Goal: Task Accomplishment & Management: Manage account settings

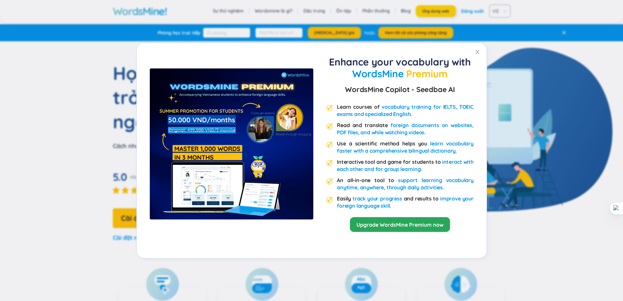
click at [441, 14] on div "Enhance your vocabulary with WordsMine Premium WordsMine Copilot - Seedbae AI L…" at bounding box center [311, 150] width 623 height 301
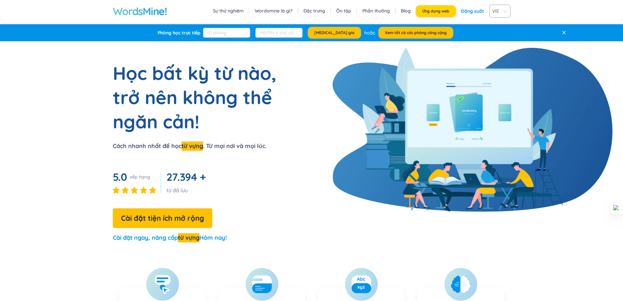
click at [434, 10] on font "Ứng dụng web" at bounding box center [435, 11] width 27 height 5
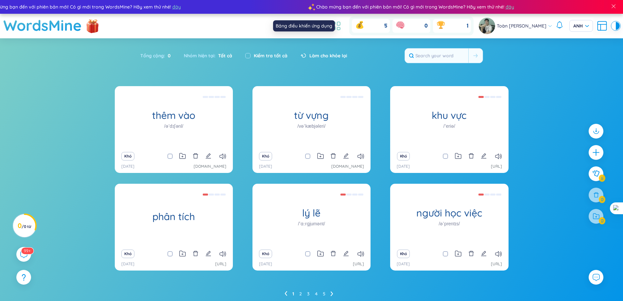
click at [342, 26] on icon at bounding box center [336, 26] width 12 height 12
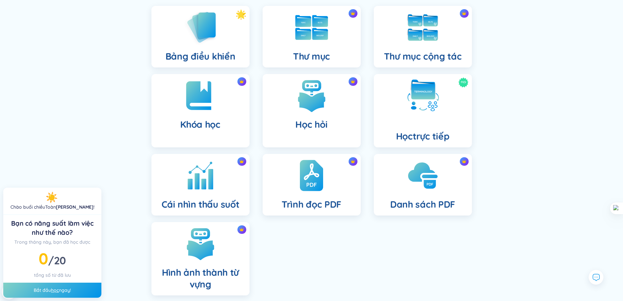
scroll to position [65, 0]
click at [310, 49] on div "Thư mục" at bounding box center [312, 37] width 98 height 62
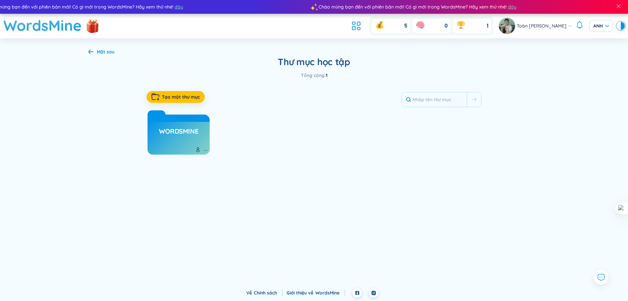
click at [187, 132] on font "WordsMine" at bounding box center [178, 131] width 39 height 8
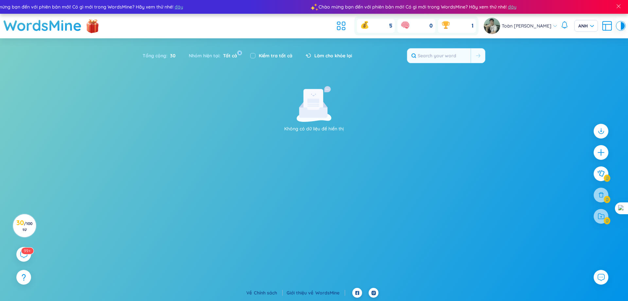
click at [229, 56] on font "Tất cả" at bounding box center [230, 56] width 14 height 6
click at [24, 219] on font "30" at bounding box center [20, 222] width 8 height 8
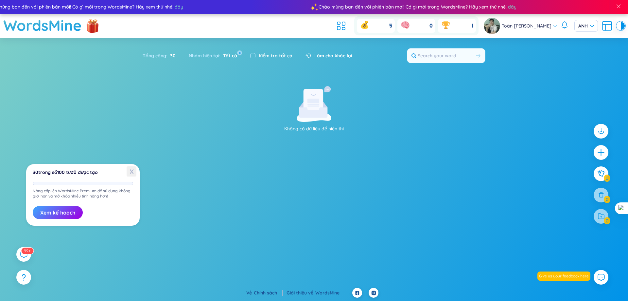
click at [133, 168] on font "X" at bounding box center [132, 171] width 4 height 8
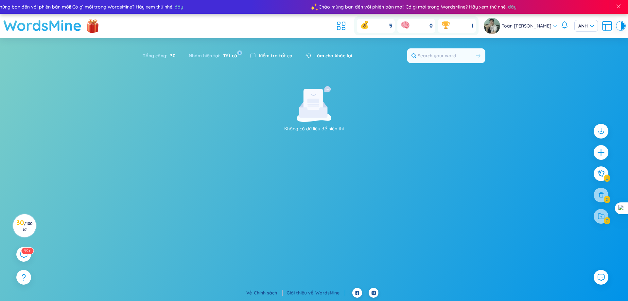
click at [66, 23] on font "WordsMine" at bounding box center [42, 25] width 79 height 18
click at [500, 28] on img at bounding box center [492, 26] width 16 height 16
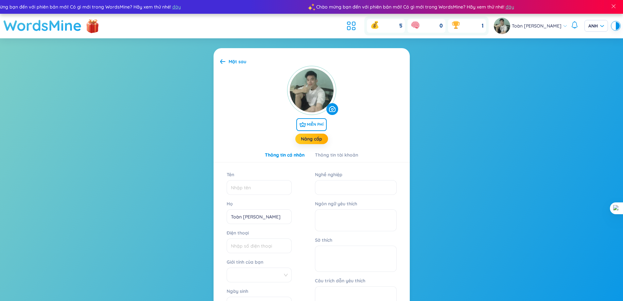
click at [47, 27] on font "WordsMine" at bounding box center [42, 25] width 79 height 18
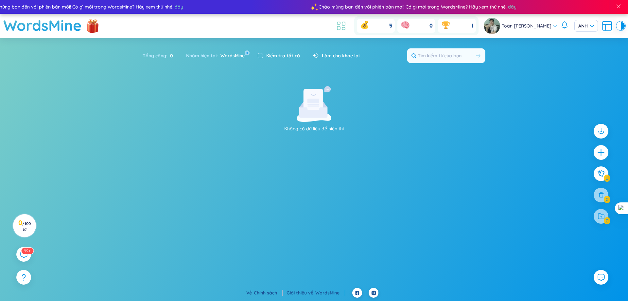
click at [347, 28] on icon at bounding box center [341, 26] width 12 height 12
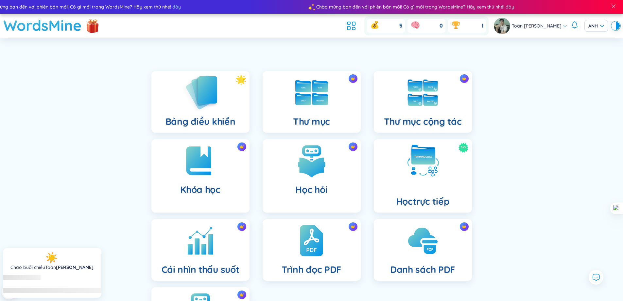
click at [215, 93] on img at bounding box center [201, 92] width 36 height 37
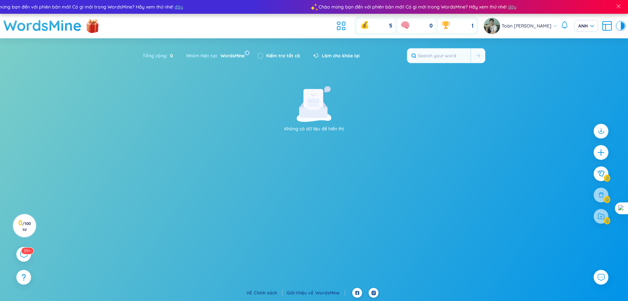
click at [243, 51] on div "Nhóm hiện tại : WordsMine x" at bounding box center [216, 56] width 72 height 14
click at [246, 52] on font "x" at bounding box center [247, 52] width 2 height 6
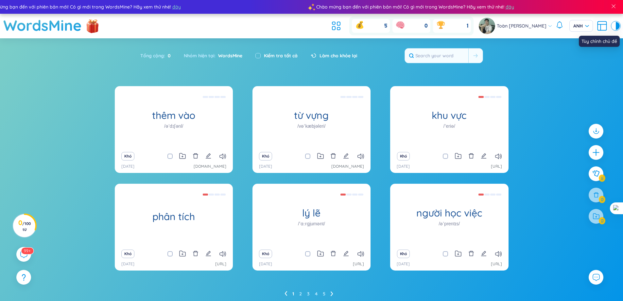
click at [615, 28] on div at bounding box center [614, 26] width 4 height 8
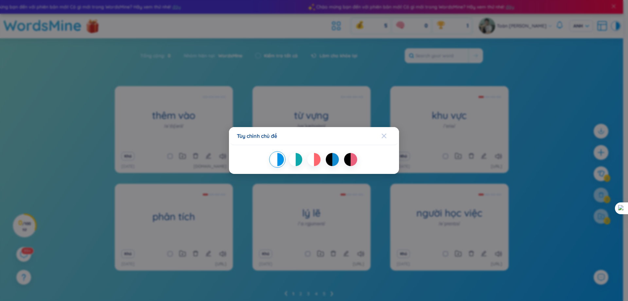
click at [387, 136] on span "Đóng" at bounding box center [390, 136] width 18 height 18
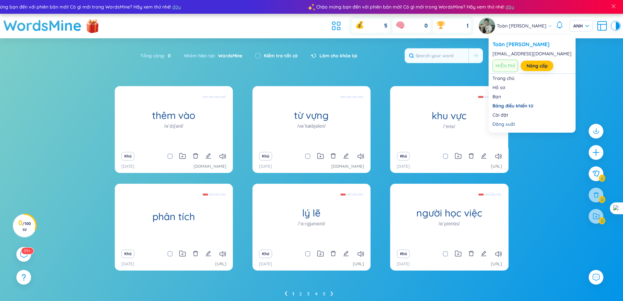
click at [502, 62] on span "MIỄN PHÍ" at bounding box center [506, 66] width 26 height 12
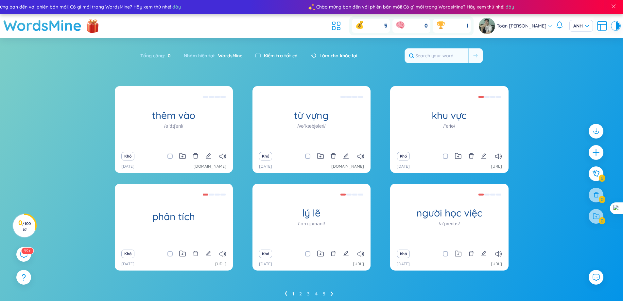
click at [494, 26] on img at bounding box center [487, 26] width 16 height 16
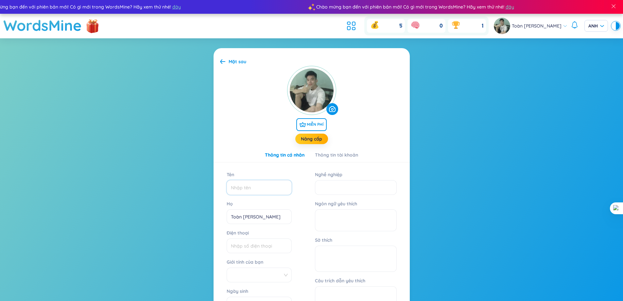
click at [264, 190] on input "Tên" at bounding box center [259, 187] width 65 height 15
type input "Toàn"
click at [362, 193] on input "Nghề nghiệp" at bounding box center [356, 187] width 82 height 15
click at [361, 226] on div at bounding box center [355, 220] width 73 height 15
type input "Sinh viên"
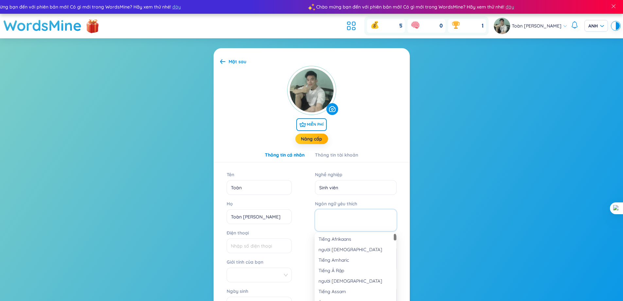
click at [353, 216] on div at bounding box center [355, 220] width 73 height 15
click at [337, 292] on font "Tiếng Anh" at bounding box center [329, 293] width 21 height 6
click at [253, 245] on input "Điện thoại" at bounding box center [259, 245] width 65 height 15
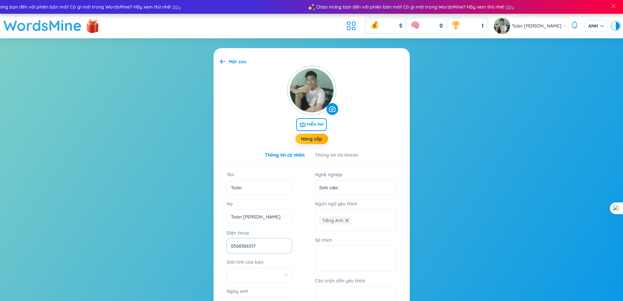
click at [251, 271] on span at bounding box center [259, 275] width 57 height 10
type input "0568366517"
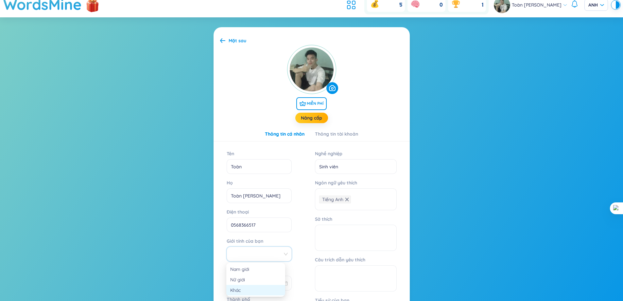
scroll to position [33, 0]
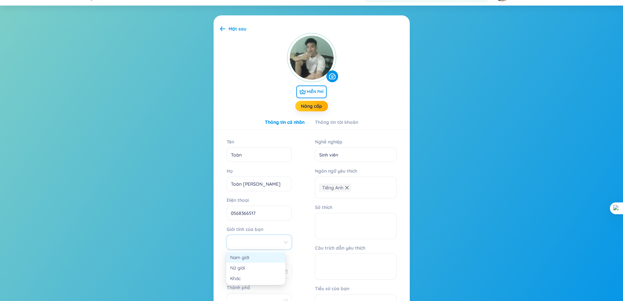
click at [251, 256] on div "Nam giới" at bounding box center [255, 257] width 51 height 7
click at [337, 221] on textarea "Sở thích" at bounding box center [356, 226] width 82 height 26
type textarea "học"
click at [351, 264] on textarea "Câu trích dẫn yêu thích" at bounding box center [356, 266] width 82 height 26
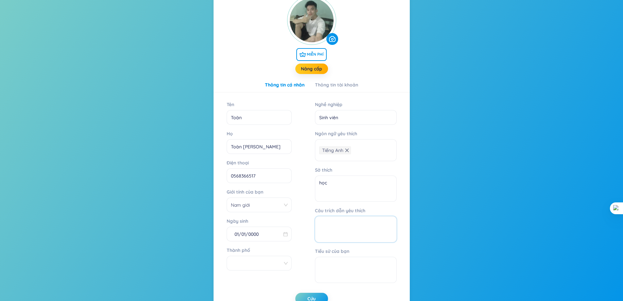
scroll to position [106, 0]
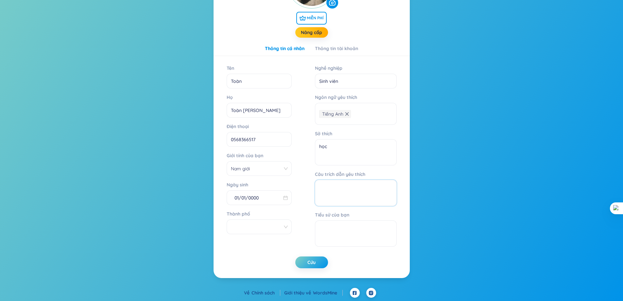
click at [282, 233] on div at bounding box center [259, 226] width 65 height 15
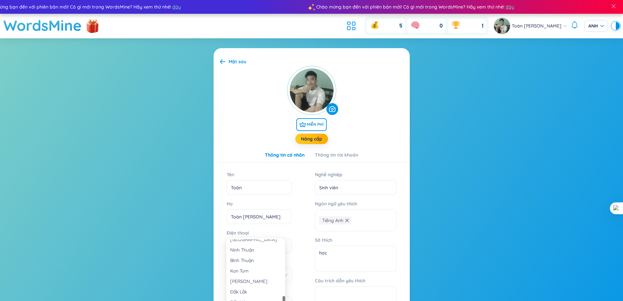
scroll to position [458, 0]
click at [246, 288] on font "Đồng Nai" at bounding box center [240, 289] width 20 height 6
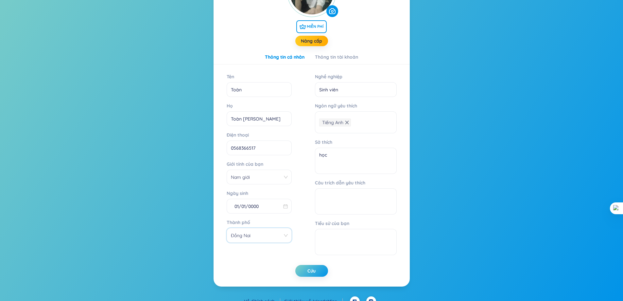
scroll to position [98, 0]
click at [314, 272] on font "Cứu" at bounding box center [312, 270] width 8 height 6
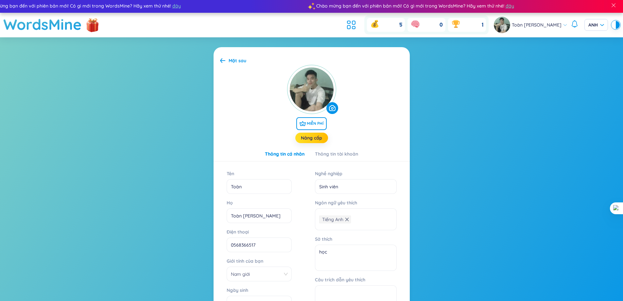
scroll to position [0, 0]
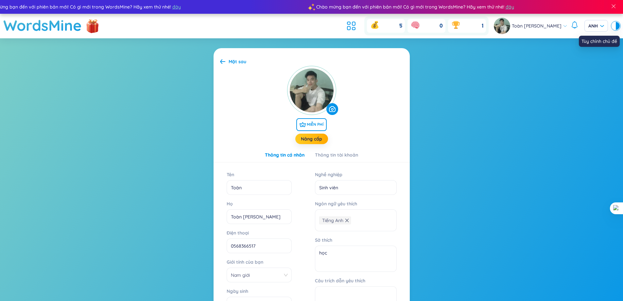
click at [616, 27] on div at bounding box center [618, 26] width 4 height 8
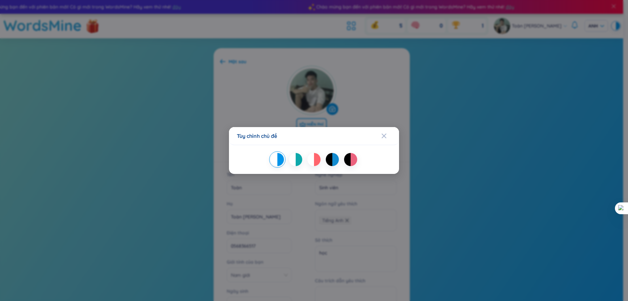
click at [616, 27] on div "Tùy chỉnh chủ đề" at bounding box center [314, 150] width 628 height 301
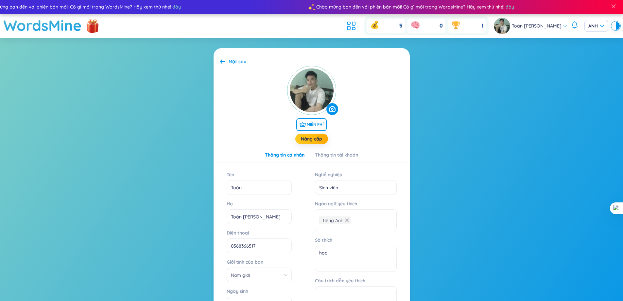
click at [562, 24] on div "Toàn [PERSON_NAME]" at bounding box center [531, 26] width 74 height 16
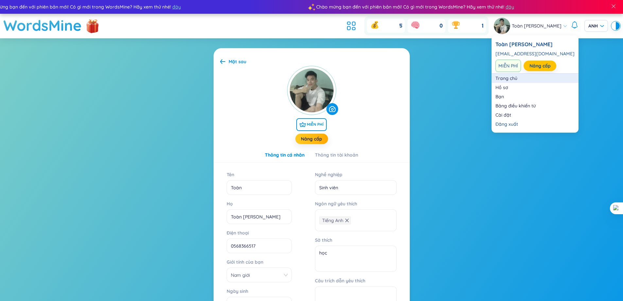
click at [518, 79] on link "Trang chủ" at bounding box center [535, 78] width 79 height 7
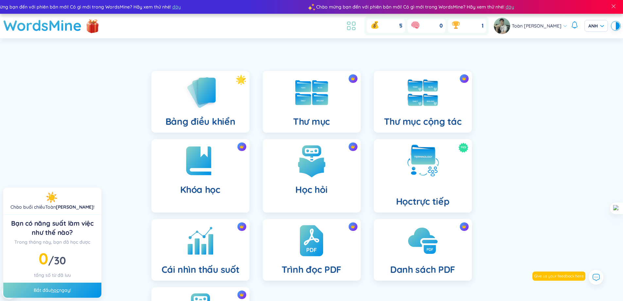
click at [347, 24] on icon at bounding box center [351, 26] width 12 height 12
click at [352, 29] on icon at bounding box center [353, 28] width 3 height 3
click at [555, 28] on font "Toàn [PERSON_NAME]" at bounding box center [537, 26] width 50 height 6
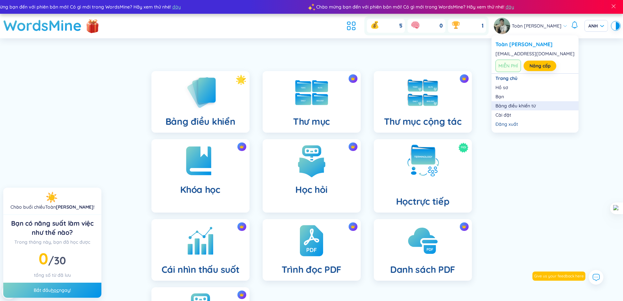
click at [510, 105] on link "Bảng điều khiển từ" at bounding box center [535, 105] width 79 height 7
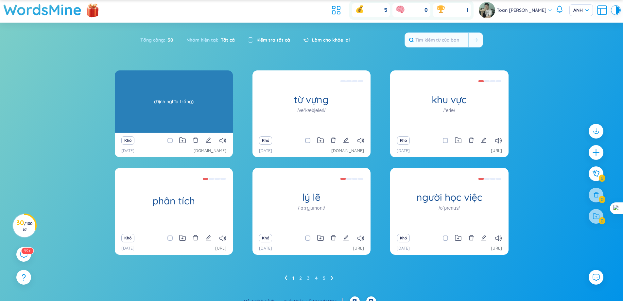
scroll to position [24, 0]
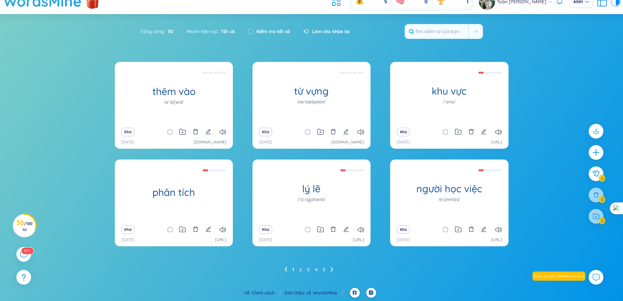
click at [596, 199] on div at bounding box center [596, 176] width 21 height 113
click at [594, 222] on div at bounding box center [596, 216] width 15 height 15
click at [592, 131] on div at bounding box center [596, 131] width 16 height 16
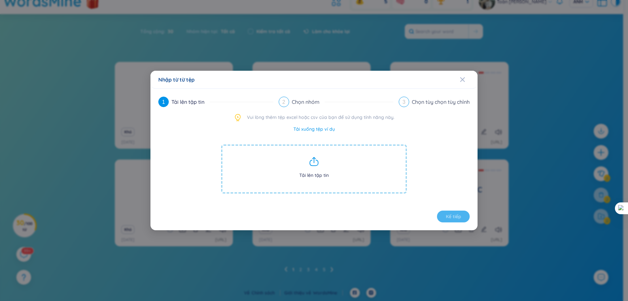
click at [524, 69] on div "Nhập từ từ tệp 1 Tải lên tập tin 2 Chọn nhóm 3 Chọn tùy chọn tùy chỉnh Vui lòng…" at bounding box center [314, 150] width 628 height 301
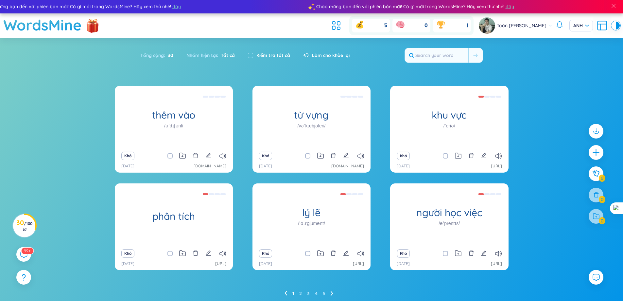
scroll to position [0, 0]
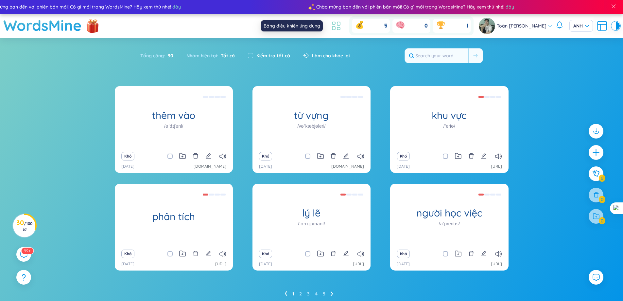
click at [337, 28] on icon at bounding box center [338, 28] width 3 height 3
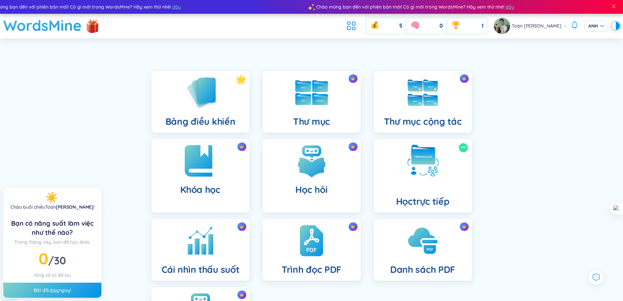
click at [218, 169] on img at bounding box center [201, 161] width 36 height 36
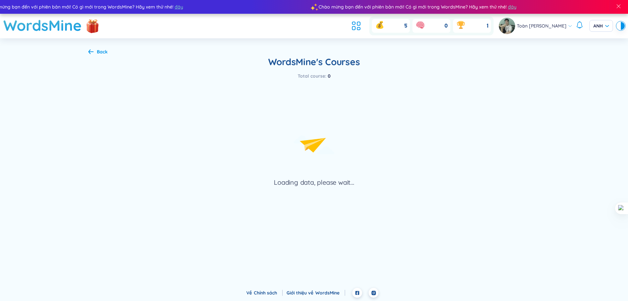
click at [218, 169] on div "Loading data, please wait..." at bounding box center [313, 133] width 451 height 107
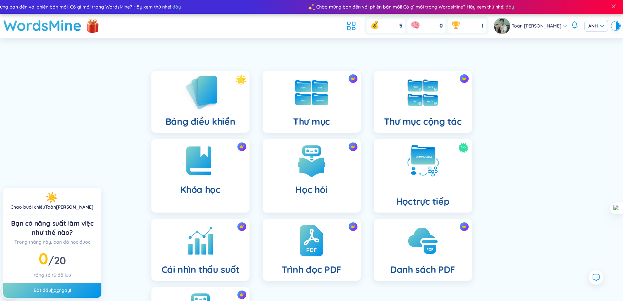
click at [236, 118] on div "Bảng điều khiển" at bounding box center [200, 102] width 98 height 62
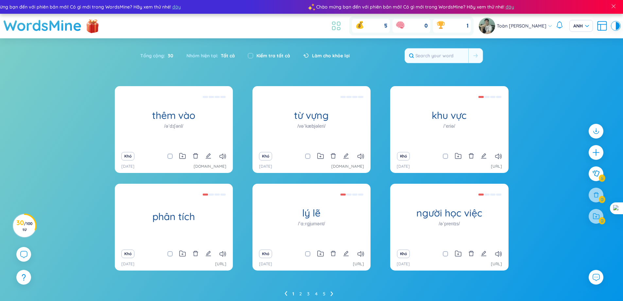
click at [329, 25] on li at bounding box center [336, 26] width 14 height 14
click at [333, 25] on icon at bounding box center [336, 26] width 12 height 12
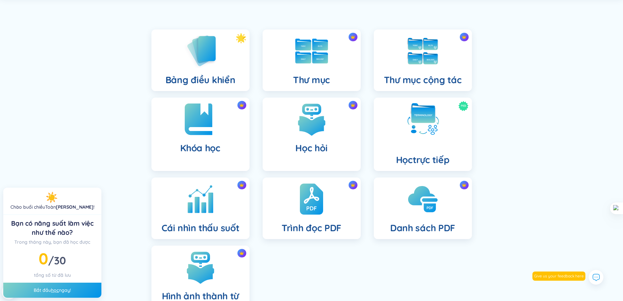
scroll to position [30, 0]
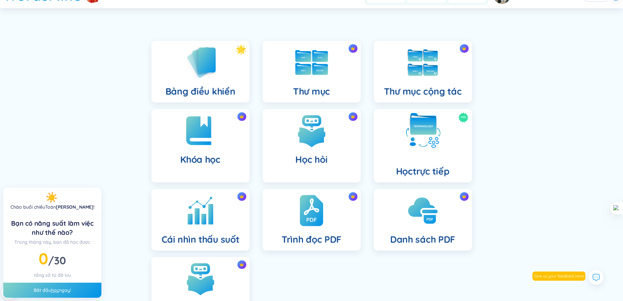
click at [420, 148] on img at bounding box center [423, 131] width 36 height 36
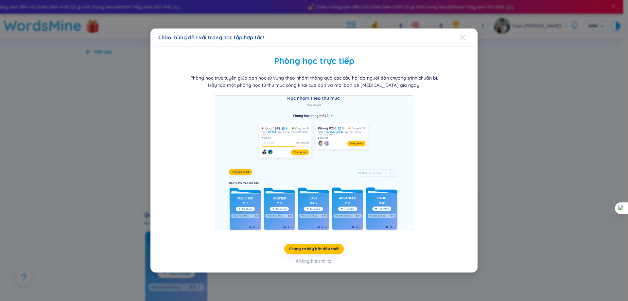
click at [464, 34] on div "Đóng" at bounding box center [462, 37] width 5 height 18
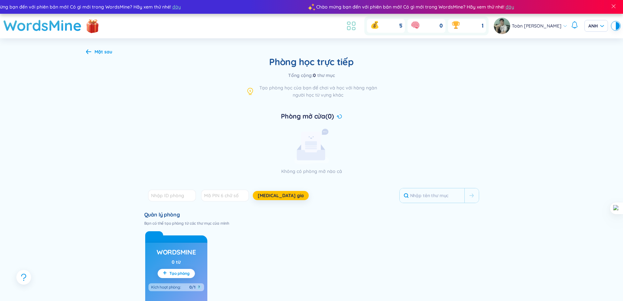
click at [345, 27] on icon at bounding box center [351, 26] width 12 height 12
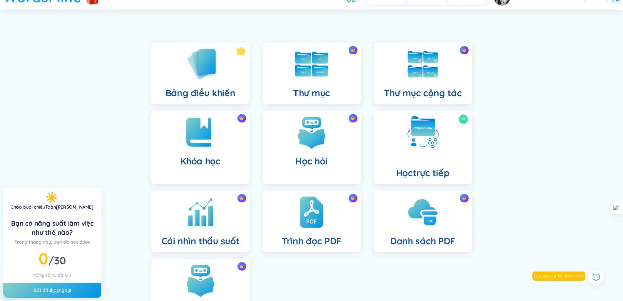
scroll to position [65, 0]
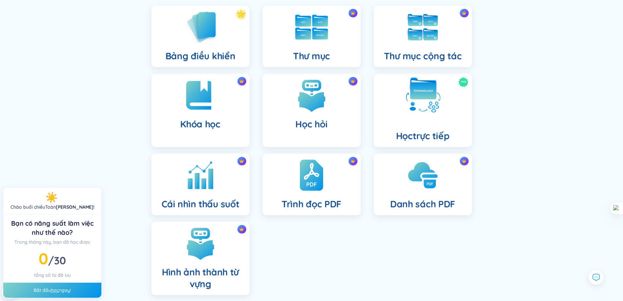
click at [430, 124] on h4 "Học trực tiếp" at bounding box center [423, 130] width 54 height 24
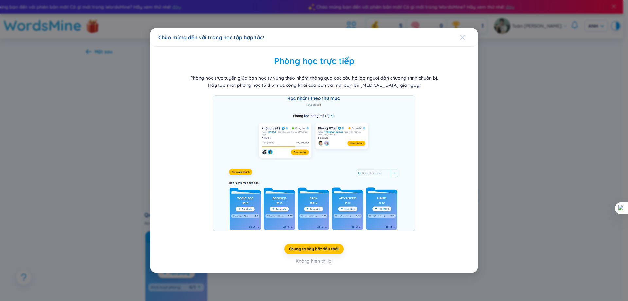
click at [463, 37] on icon "Đóng" at bounding box center [462, 37] width 5 height 5
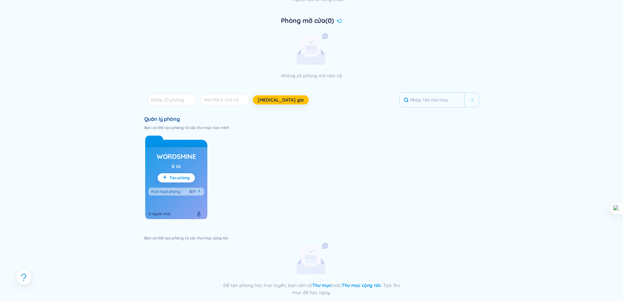
scroll to position [98, 0]
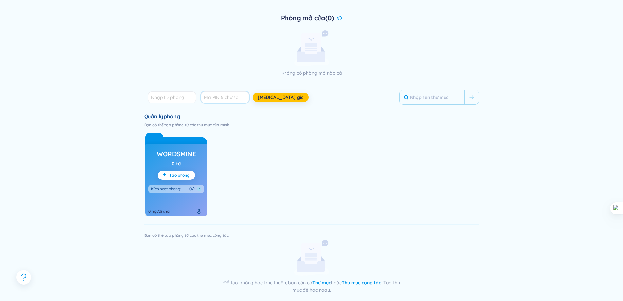
click at [227, 95] on input "text" at bounding box center [225, 97] width 48 height 12
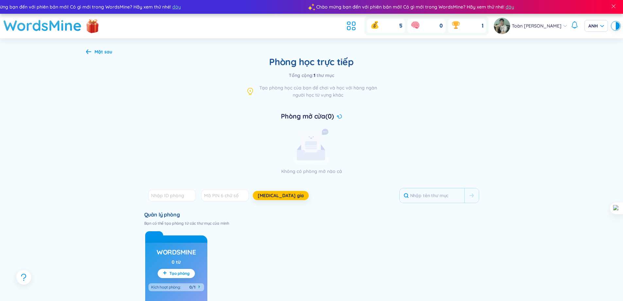
click at [96, 50] on font "Mặt sau" at bounding box center [104, 52] width 18 height 6
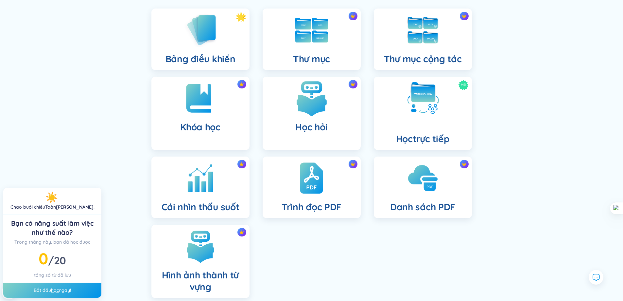
scroll to position [65, 0]
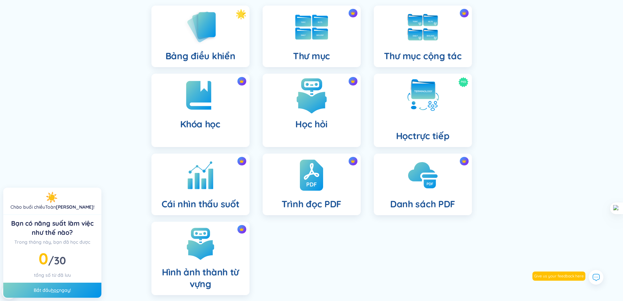
click at [308, 108] on img at bounding box center [312, 95] width 36 height 36
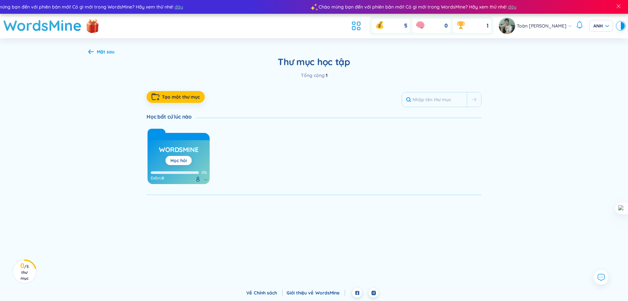
click at [181, 156] on button "Học hỏi" at bounding box center [179, 160] width 26 height 9
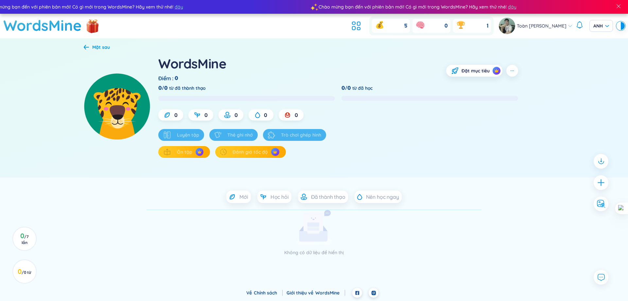
click at [196, 133] on div "Luyện tập" at bounding box center [181, 135] width 46 height 12
click at [173, 113] on div "0" at bounding box center [170, 114] width 25 height 11
click at [195, 114] on icon at bounding box center [196, 114] width 3 height 2
click at [274, 198] on font "Học hỏi" at bounding box center [280, 196] width 18 height 7
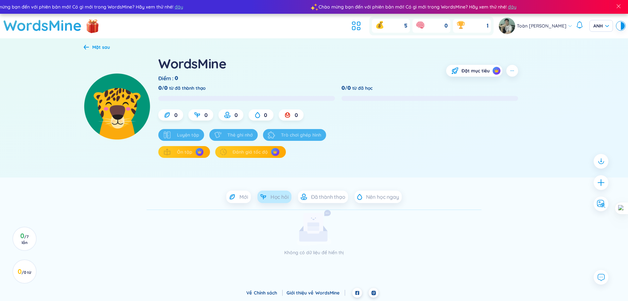
click at [275, 195] on font "Học hỏi" at bounding box center [280, 196] width 18 height 7
click at [327, 231] on icon at bounding box center [313, 236] width 28 height 10
click at [366, 194] on font "Nên học ngay" at bounding box center [382, 196] width 33 height 7
click at [22, 267] on font "0" at bounding box center [20, 271] width 4 height 8
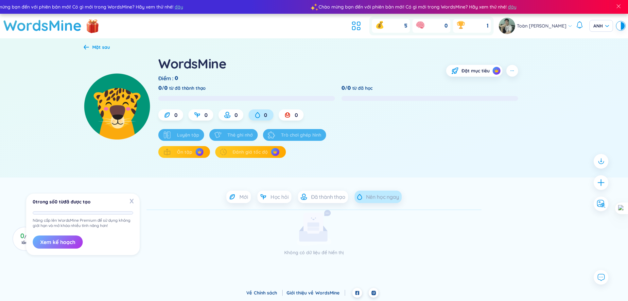
click at [52, 243] on font "Xem kế hoạch" at bounding box center [57, 242] width 35 height 7
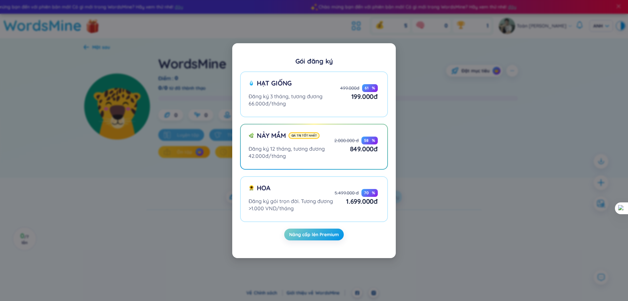
click at [488, 214] on div "Gói đăng ký Hạt giống Đăng ký 3 tháng, tương đương 66.000đ/tháng 499.000đ 61 % …" at bounding box center [314, 150] width 628 height 301
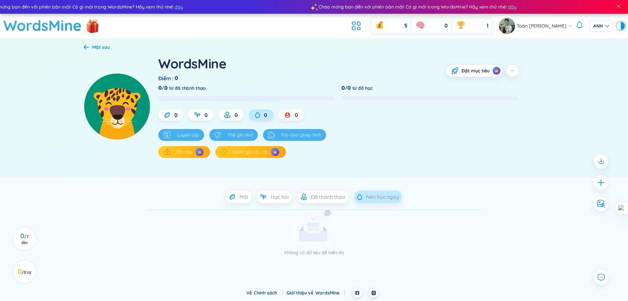
click at [76, 45] on div "Mặt sau WordsMine Điểm : 0 Đặt mục tiêu 0/0 từ đã thành thạo 0/0 từ đã học 0 0 …" at bounding box center [314, 107] width 628 height 139
click at [79, 46] on div "Mặt sau WordsMine Điểm : 0 Đặt mục tiêu 0/0 từ đã thành thạo 0/0 từ đã học 0 0 …" at bounding box center [314, 111] width 471 height 134
click at [83, 48] on div "Mặt sau WordsMine Điểm : 0 Đặt mục tiêu 0/0 từ đã thành thạo 0/0 từ đã học 0 0 …" at bounding box center [314, 111] width 471 height 134
click at [91, 47] on div "Mặt sau" at bounding box center [97, 47] width 26 height 7
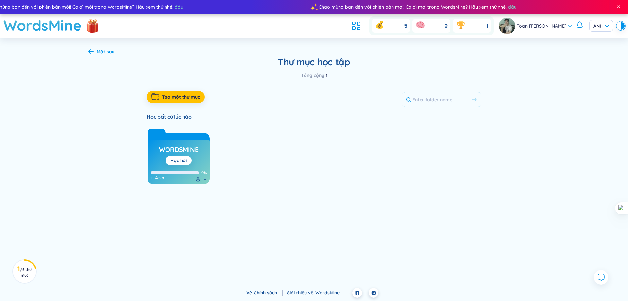
click at [103, 57] on div "Mặt sau Thư mục học tập Tổng cộng : 1 Tạo một thư mục Học bất cứ lúc nào WordsM…" at bounding box center [314, 121] width 471 height 167
click at [96, 56] on div "Mặt sau Thư mục học tập Tổng cộng : 1 Tạo một thư mục Học bất cứ lúc nào WordsM…" at bounding box center [314, 121] width 471 height 167
drag, startPoint x: 105, startPoint y: 58, endPoint x: 94, endPoint y: 51, distance: 13.0
click at [103, 58] on div "Mặt sau Thư mục học tập Tổng cộng : 1 Tạo một thư mục Học bất cứ lúc nào WordsM…" at bounding box center [314, 121] width 471 height 167
click at [94, 51] on div "Mặt sau" at bounding box center [101, 51] width 26 height 7
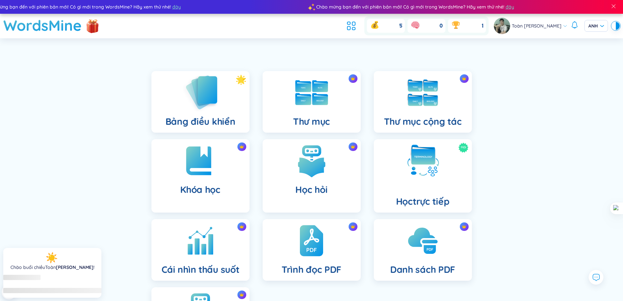
click at [199, 114] on div "Bảng điều khiển" at bounding box center [200, 102] width 98 height 62
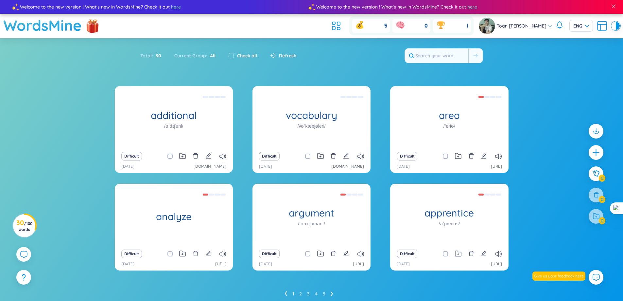
click at [541, 90] on div "additional /əˈdɪʃənl/ (Definition is empty) Difficult [DATE] [DOMAIN_NAME] voca…" at bounding box center [311, 199] width 623 height 226
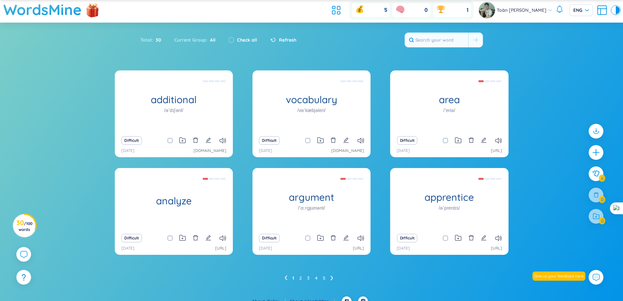
scroll to position [24, 0]
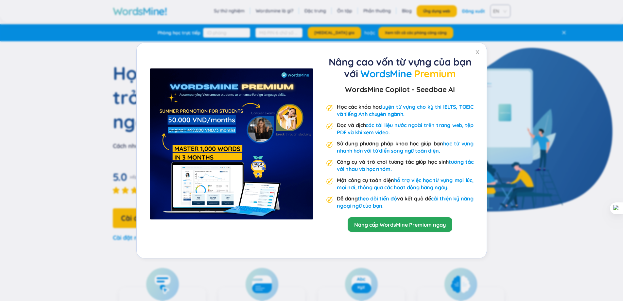
click at [567, 19] on div "Nâng cao vốn từ vựng của bạn với WordsMine Premium WordsMine Copilot - Seedbae …" at bounding box center [311, 150] width 623 height 301
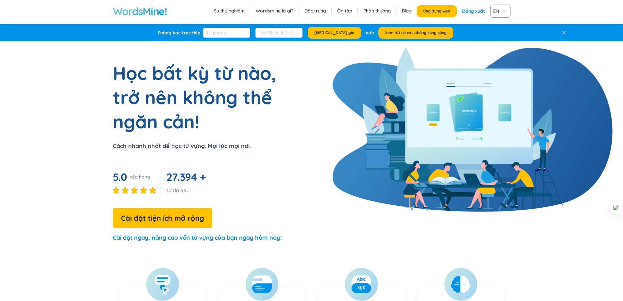
click at [339, 11] on font "Ôn tập" at bounding box center [344, 11] width 15 height 6
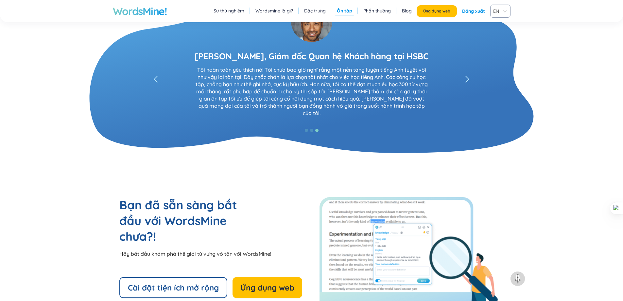
scroll to position [1329, 0]
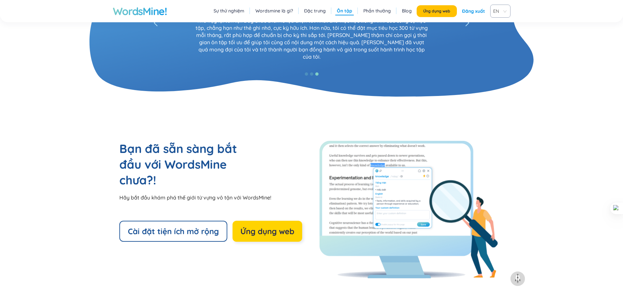
click at [266, 228] on font "Ứng dụng web" at bounding box center [267, 231] width 54 height 10
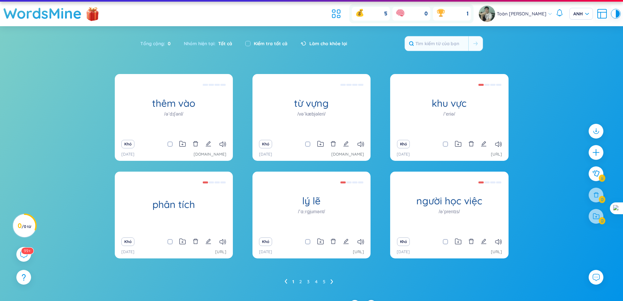
scroll to position [24, 0]
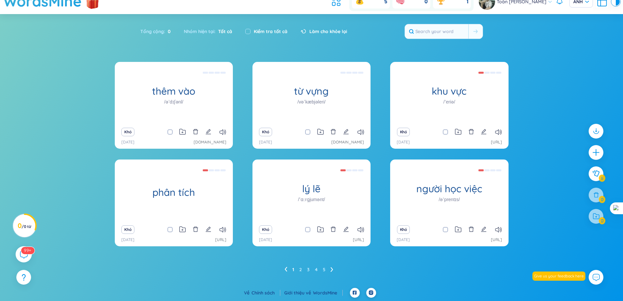
click at [30, 253] on sup "99+" at bounding box center [27, 249] width 13 height 7
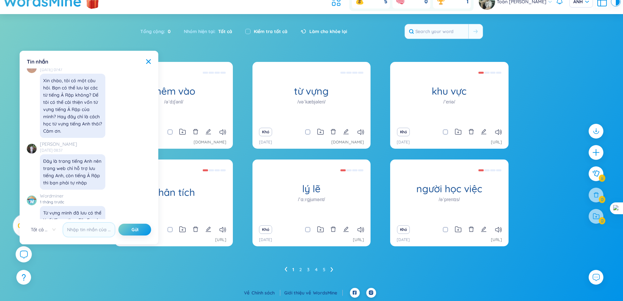
scroll to position [7273, 0]
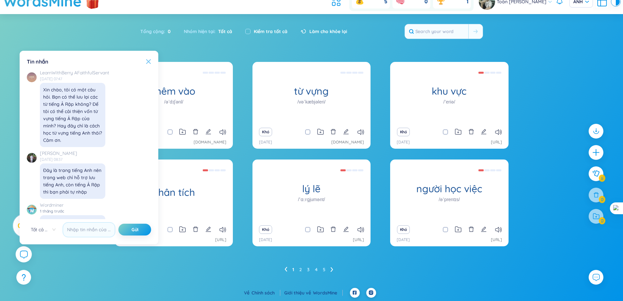
click at [149, 61] on icon at bounding box center [148, 61] width 5 height 5
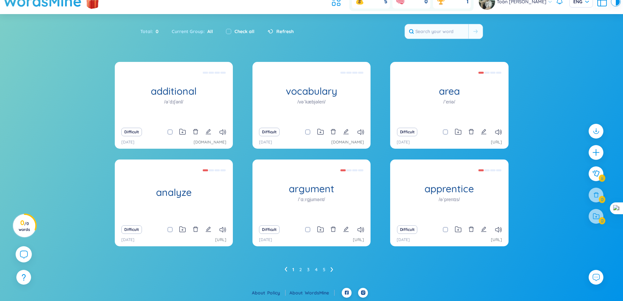
scroll to position [0, 0]
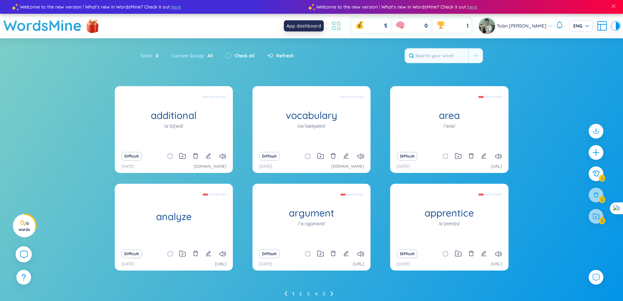
click at [334, 26] on icon at bounding box center [336, 26] width 12 height 12
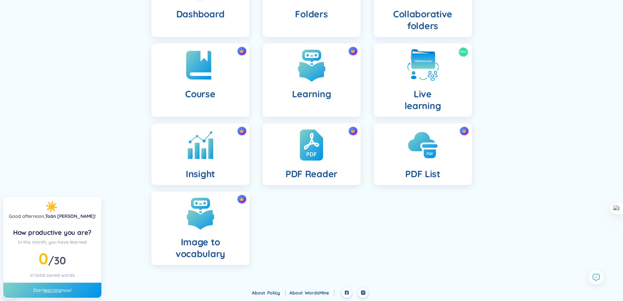
scroll to position [75, 0]
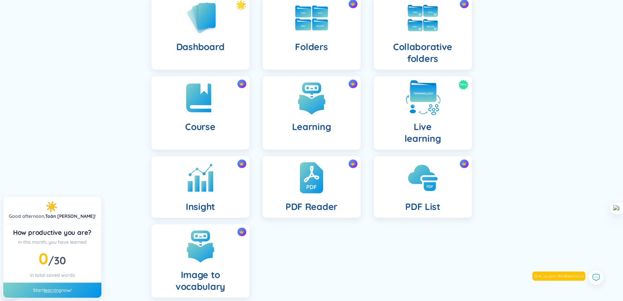
click at [423, 131] on h4 "Live learning" at bounding box center [423, 133] width 37 height 24
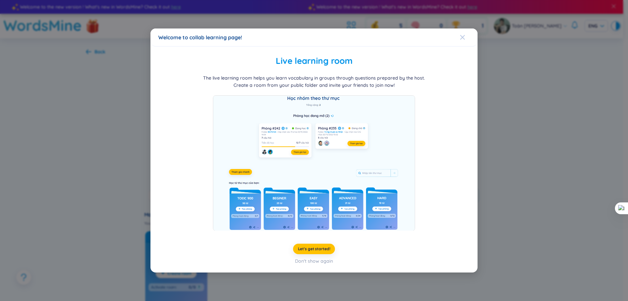
click at [466, 34] on span "Close" at bounding box center [469, 37] width 18 height 18
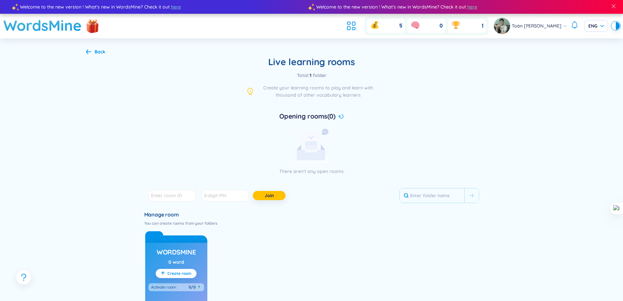
click at [188, 265] on div "WordsMine 0 word Create room Activate room : 0/0 ? 0 player" at bounding box center [176, 278] width 62 height 72
click at [180, 271] on span "Create room" at bounding box center [180, 273] width 24 height 5
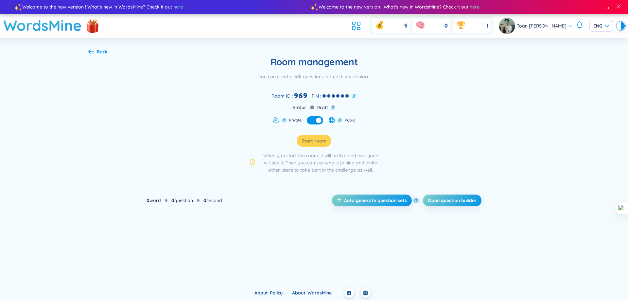
click at [356, 98] on icon at bounding box center [353, 95] width 5 height 5
click at [91, 50] on icon at bounding box center [90, 51] width 5 height 5
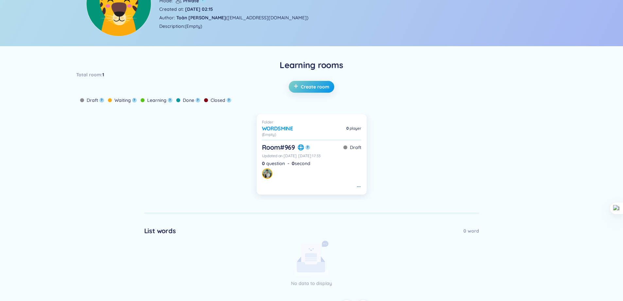
scroll to position [98, 0]
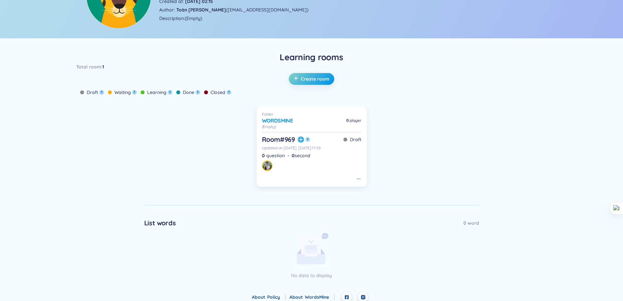
click at [153, 93] on span "Learning" at bounding box center [156, 92] width 19 height 7
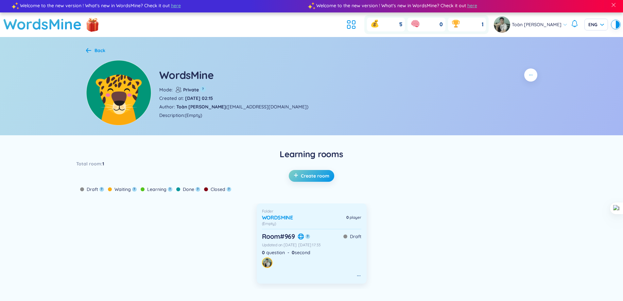
scroll to position [0, 0]
